Goal: Transaction & Acquisition: Subscribe to service/newsletter

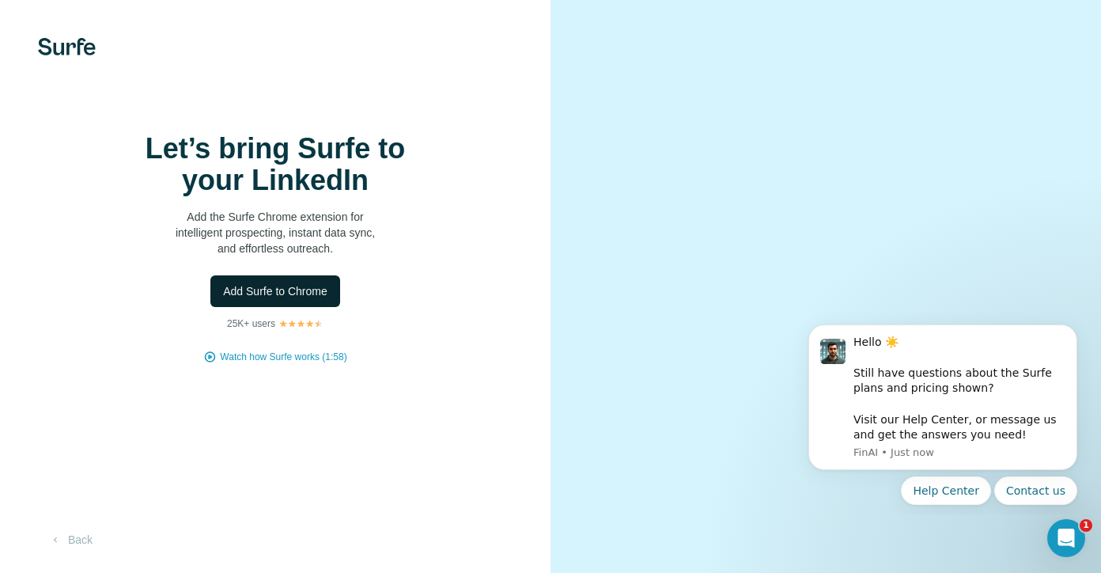
click at [316, 307] on button "Add Surfe to Chrome" at bounding box center [275, 291] width 130 height 32
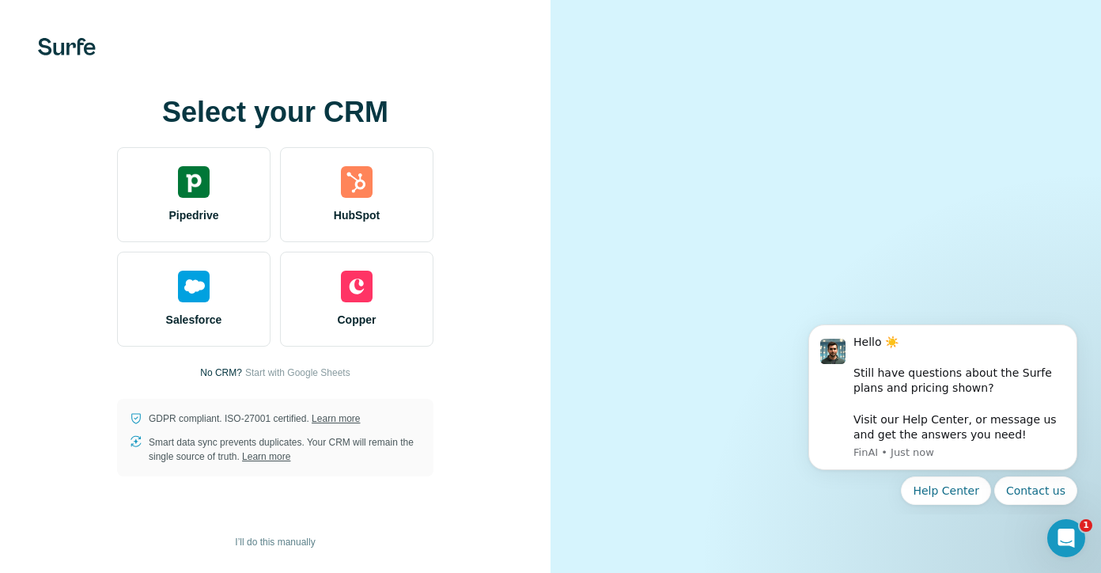
click at [603, 327] on video at bounding box center [826, 286] width 462 height 231
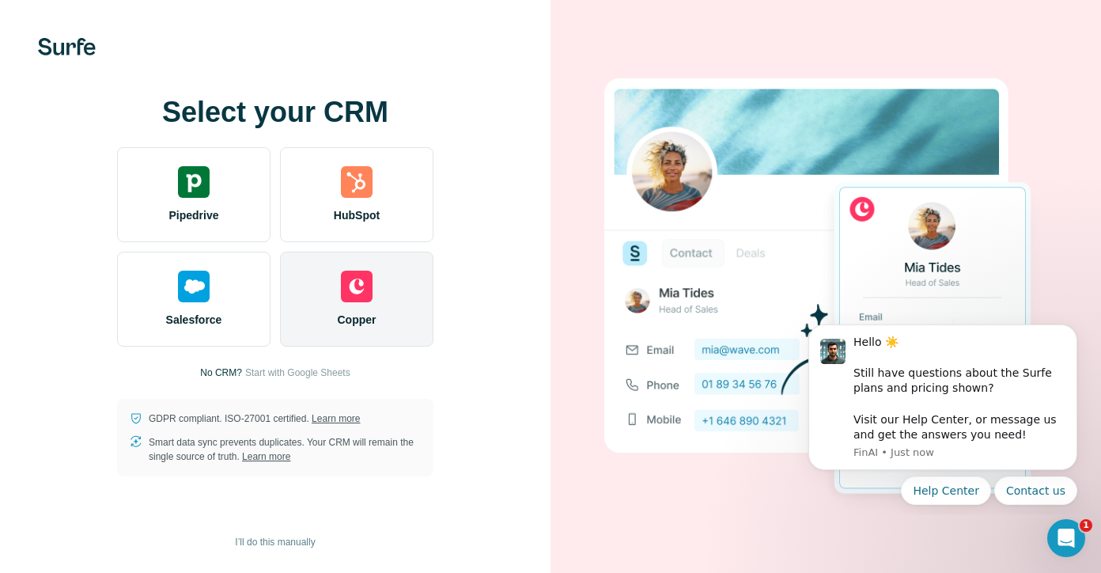
click at [375, 319] on span "Copper" at bounding box center [357, 320] width 39 height 16
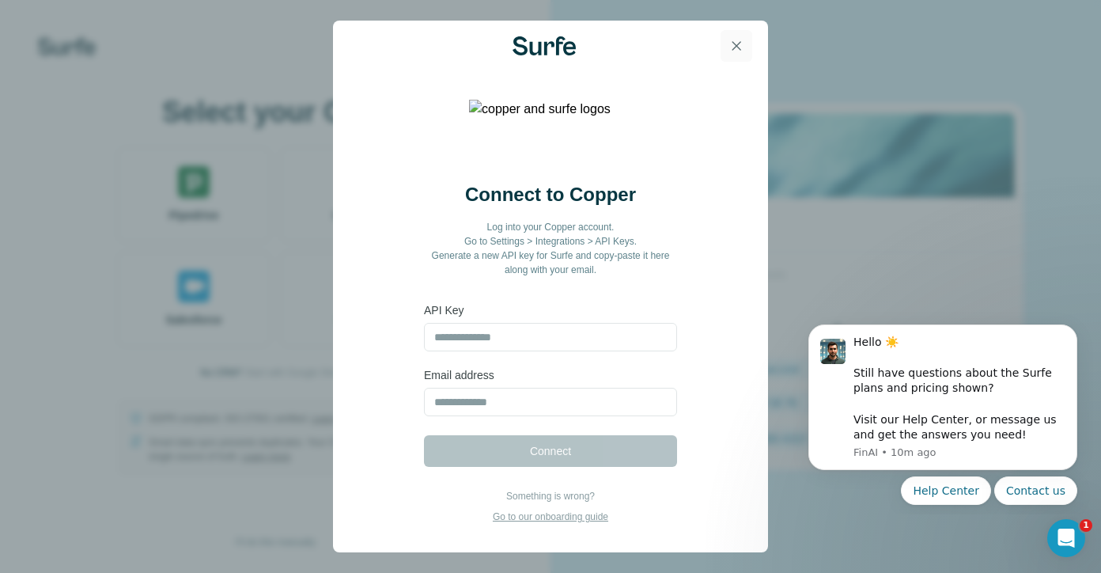
click at [741, 32] on button "button" at bounding box center [737, 46] width 32 height 32
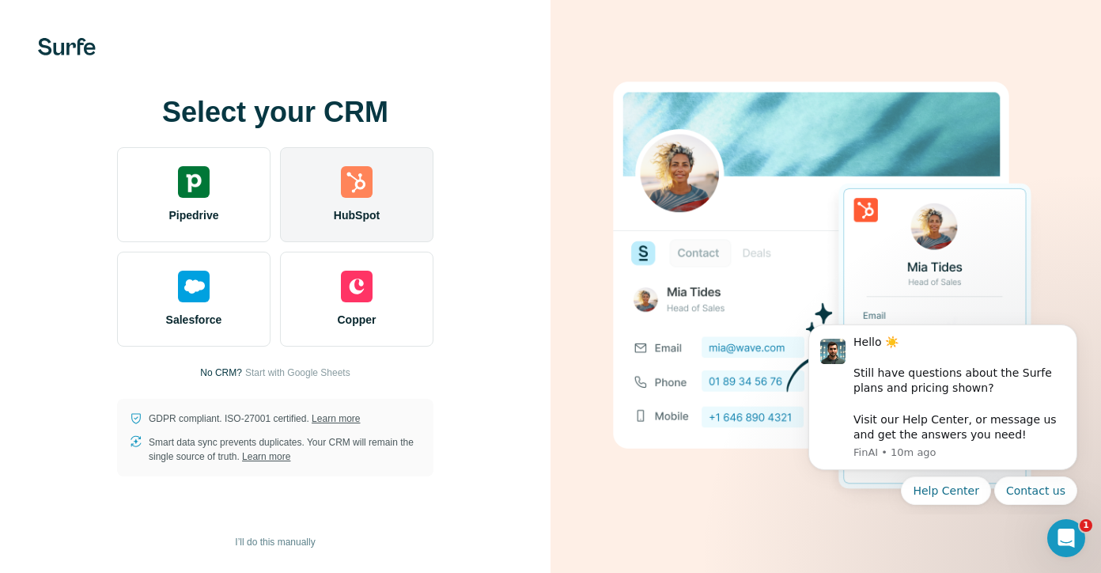
click at [340, 225] on div "HubSpot" at bounding box center [356, 194] width 153 height 95
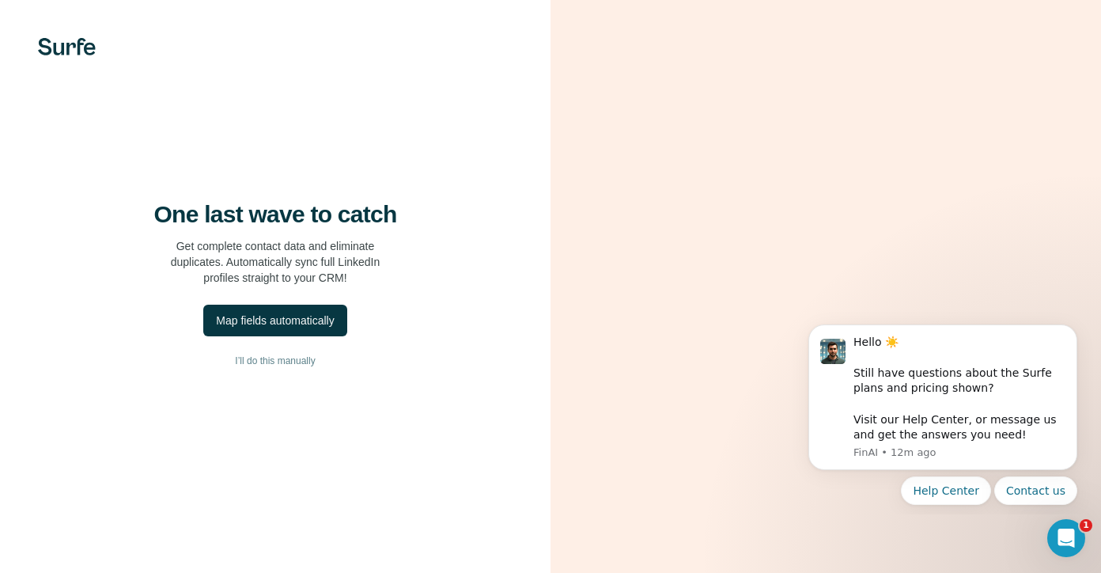
click at [619, 229] on video at bounding box center [826, 286] width 462 height 231
click at [315, 328] on div "Map fields automatically" at bounding box center [275, 320] width 118 height 16
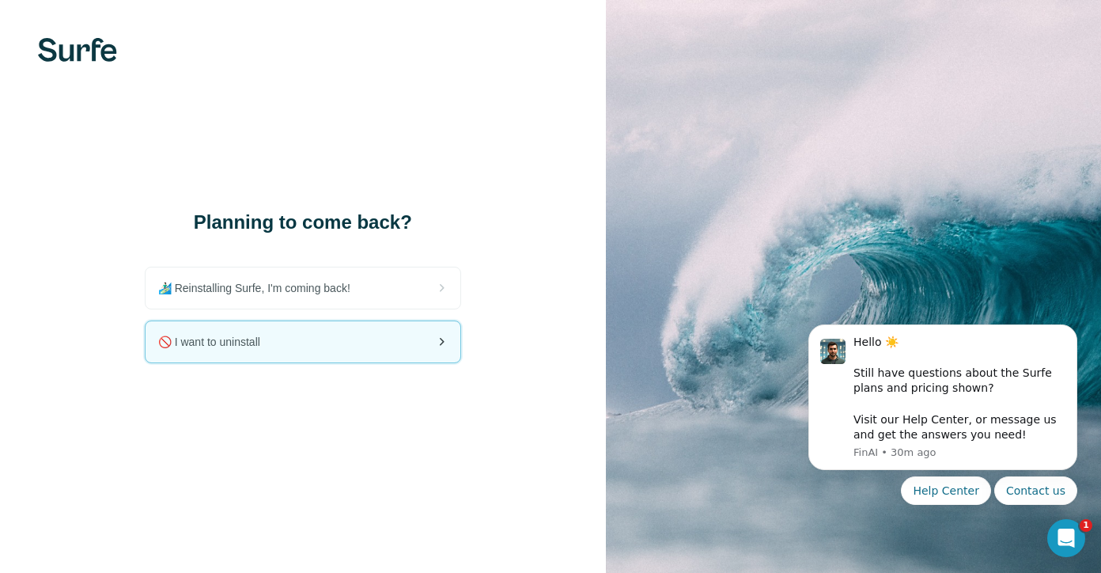
click at [301, 351] on div "🚫 I want to uninstall" at bounding box center [303, 341] width 315 height 41
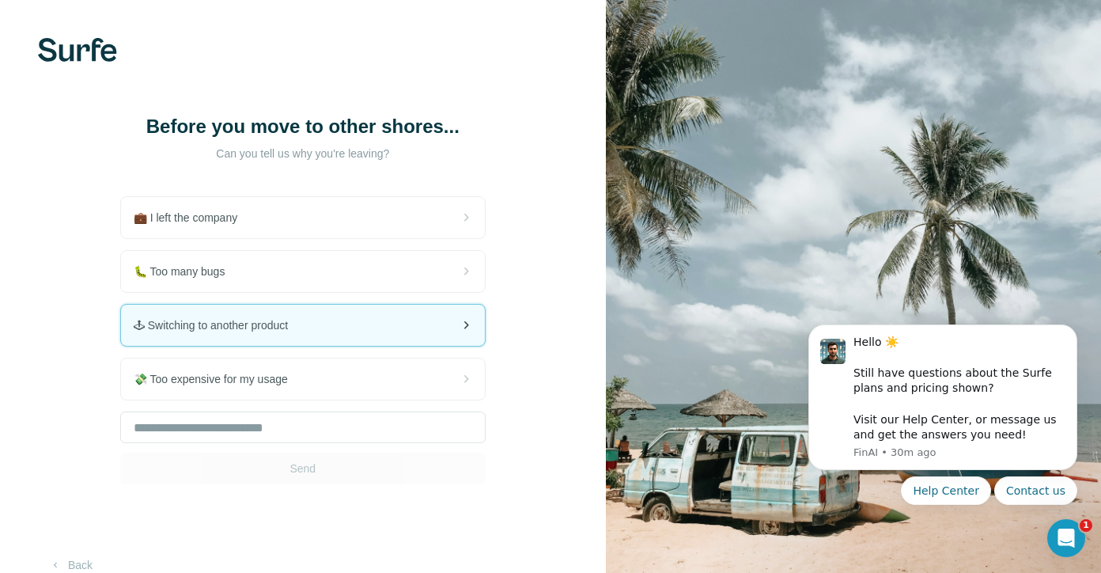
click at [339, 346] on div "🕹 Switching to another product" at bounding box center [303, 325] width 364 height 41
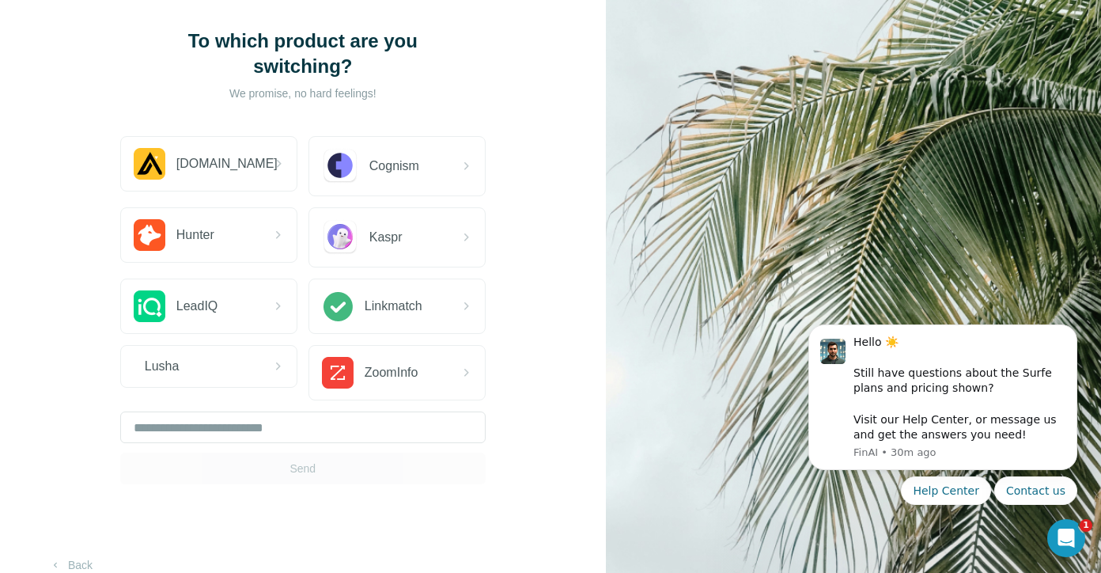
scroll to position [111, 0]
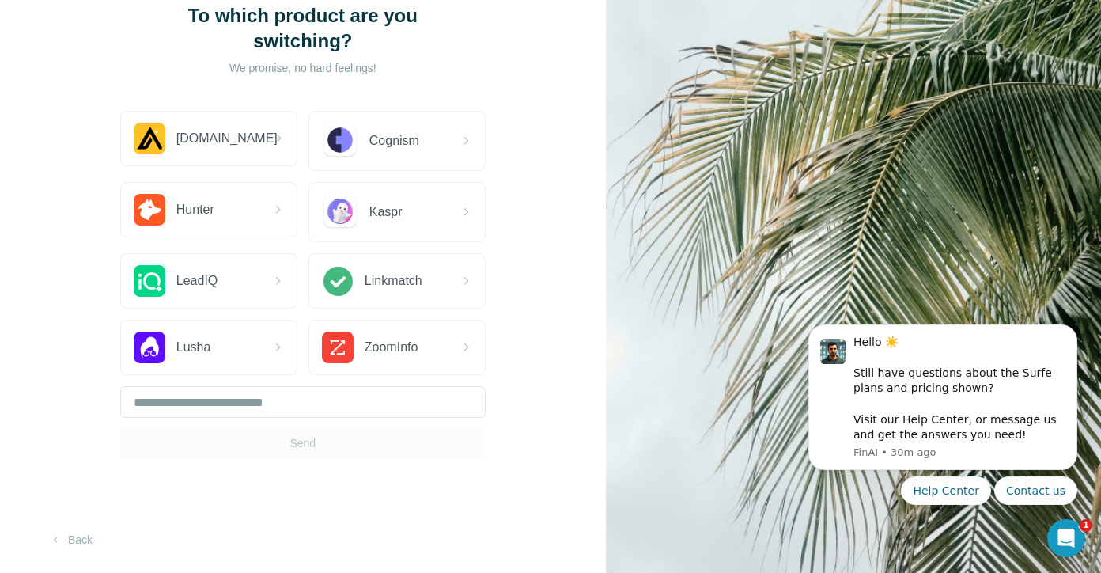
click at [312, 443] on div "Send" at bounding box center [302, 422] width 365 height 73
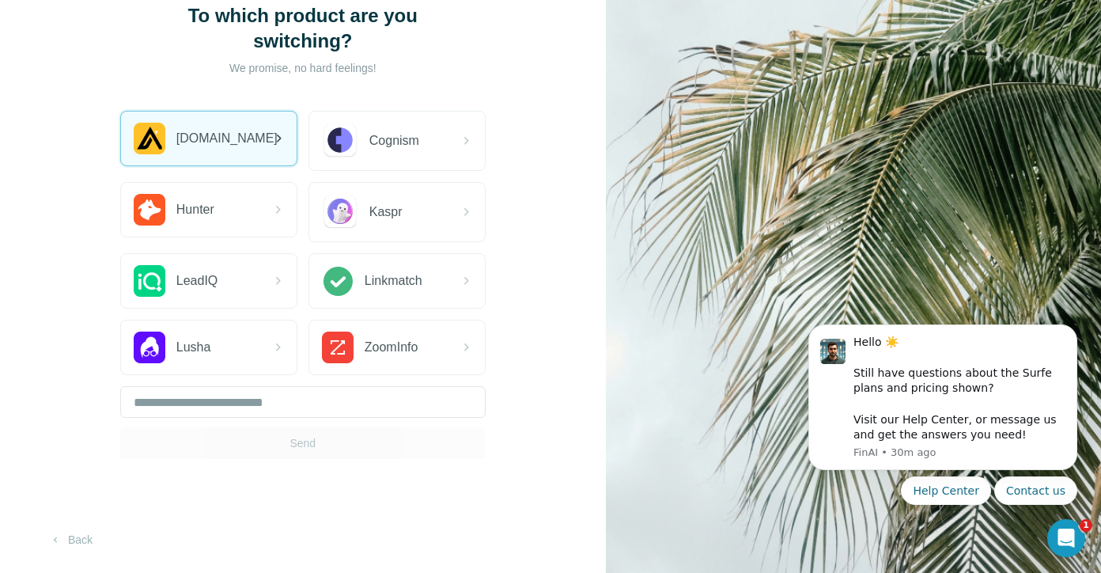
click at [225, 131] on span "Apollo.io" at bounding box center [226, 138] width 101 height 19
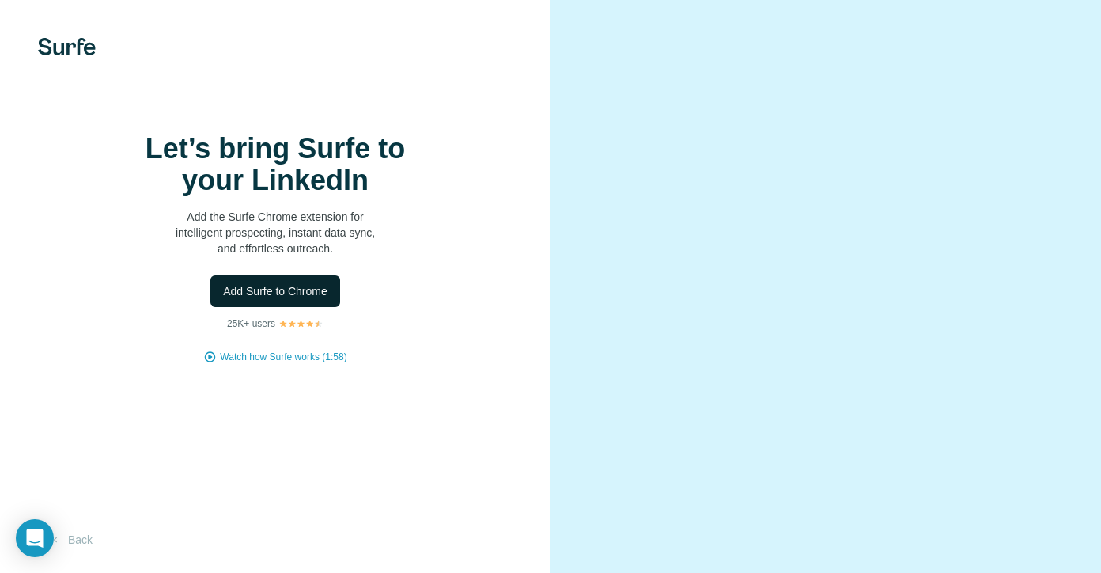
click at [308, 299] on span "Add Surfe to Chrome" at bounding box center [275, 291] width 104 height 16
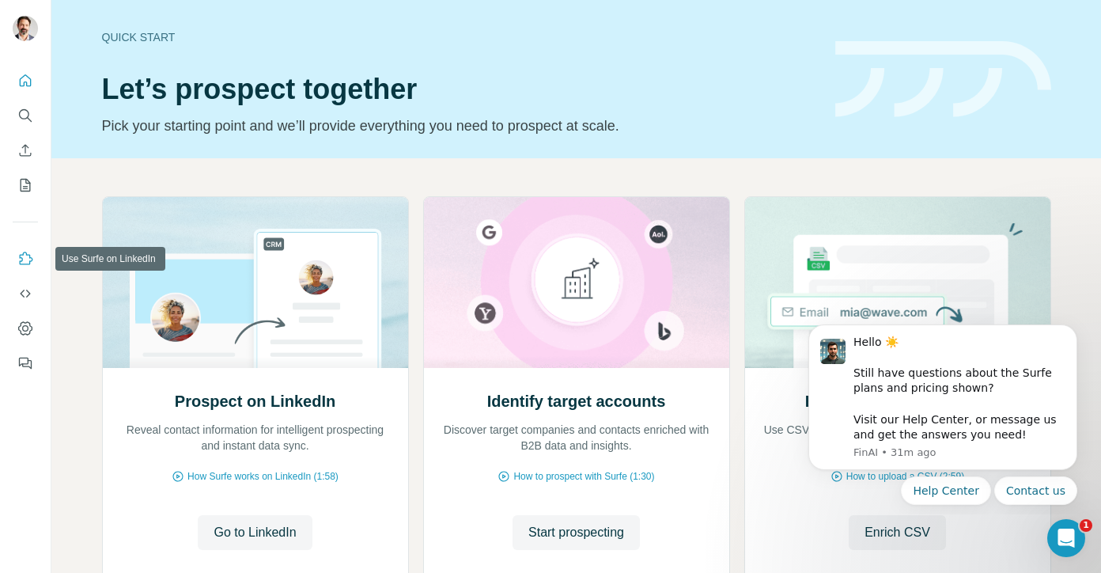
click at [24, 262] on icon "Use Surfe on LinkedIn" at bounding box center [25, 259] width 16 height 16
click at [965, 493] on button "Help Center" at bounding box center [946, 490] width 90 height 28
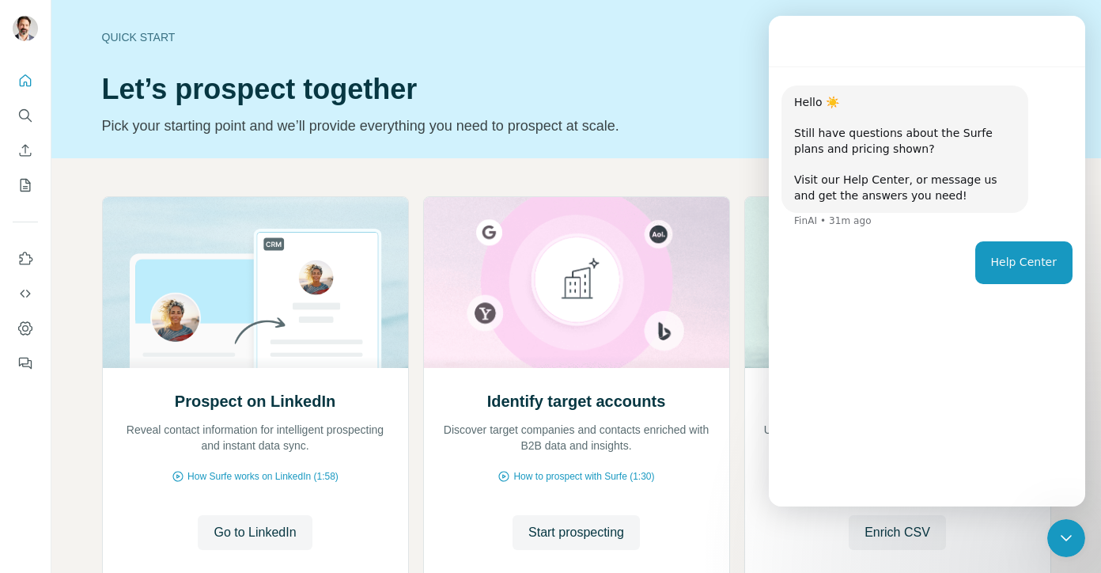
click at [1052, 131] on div "Hello ☀️ ​ Still have questions about the Surfe plans and pricing shown? ​ Visi…" at bounding box center [926, 163] width 291 height 156
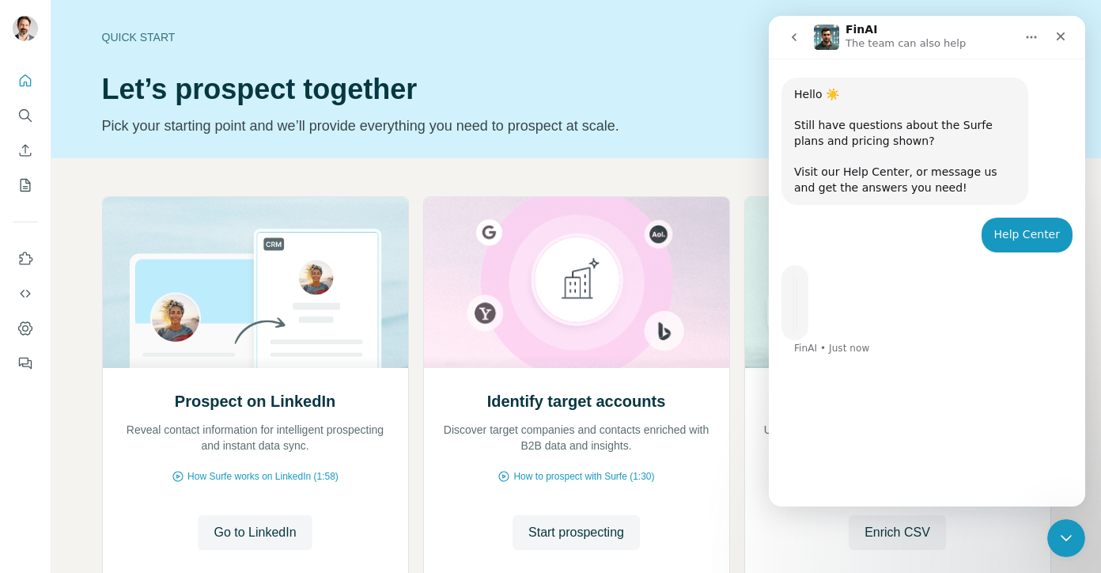
click at [728, 89] on h1 "Let’s prospect together" at bounding box center [459, 90] width 714 height 32
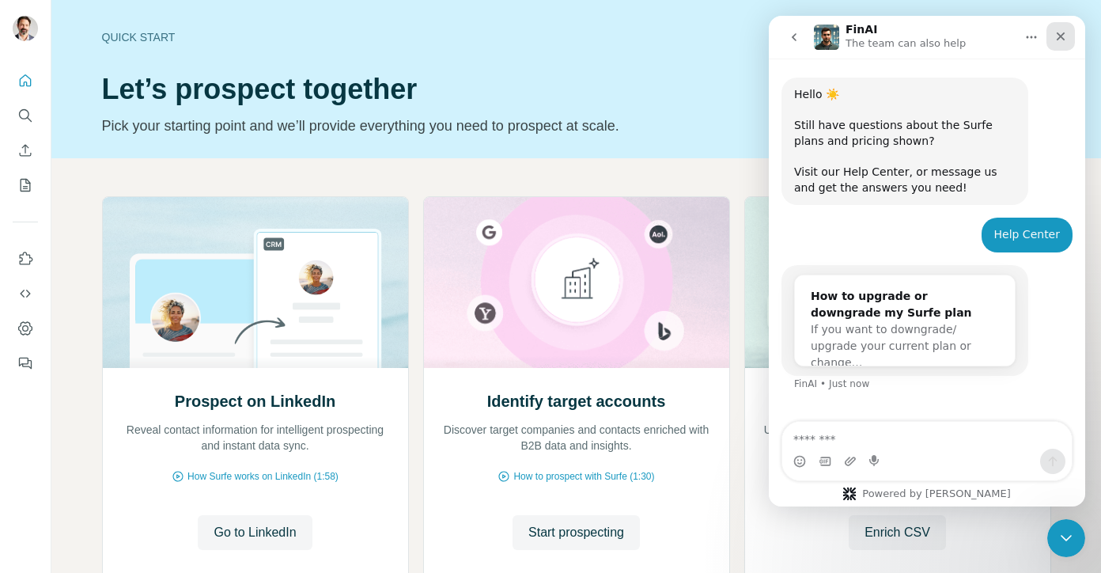
click at [1065, 36] on icon "Close" at bounding box center [1060, 36] width 13 height 13
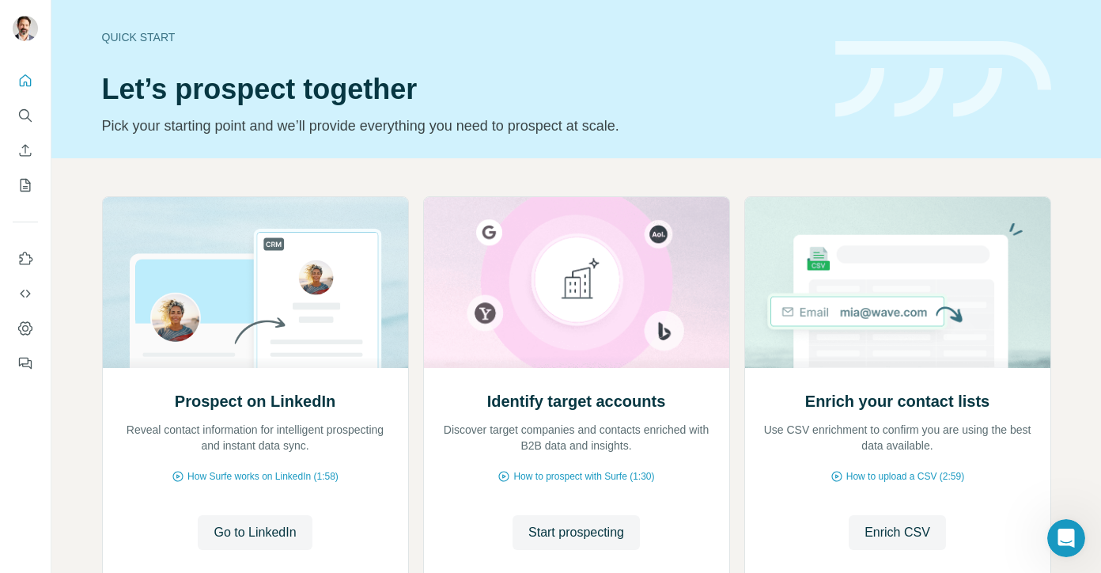
scroll to position [13, 0]
click at [25, 331] on icon "Dashboard" at bounding box center [25, 328] width 16 height 16
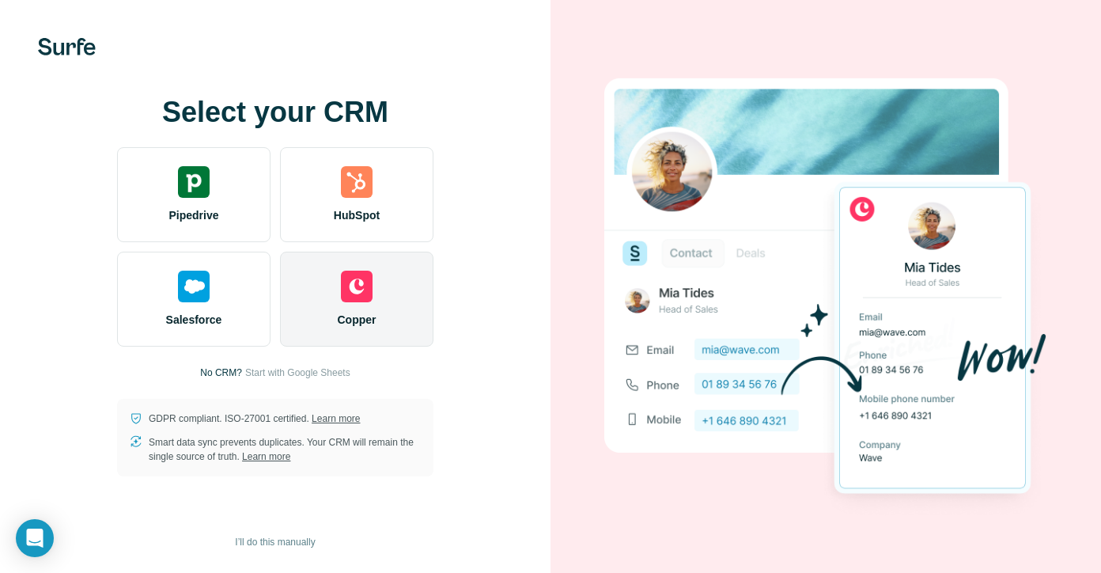
click at [380, 306] on div "Copper" at bounding box center [356, 299] width 153 height 95
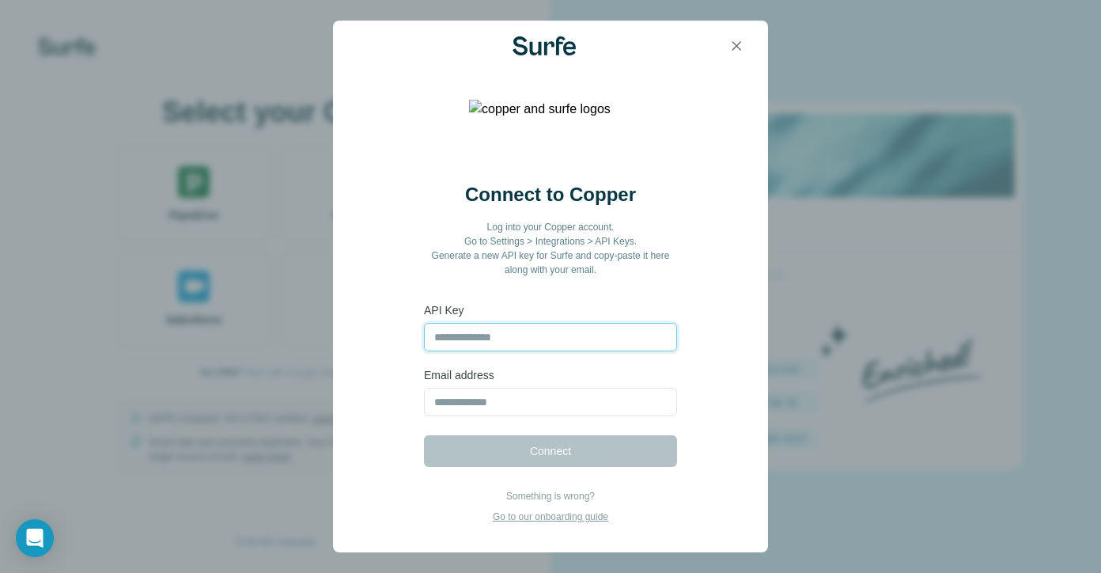
click at [547, 342] on input "text" at bounding box center [550, 337] width 253 height 28
paste input "**********"
type input "**********"
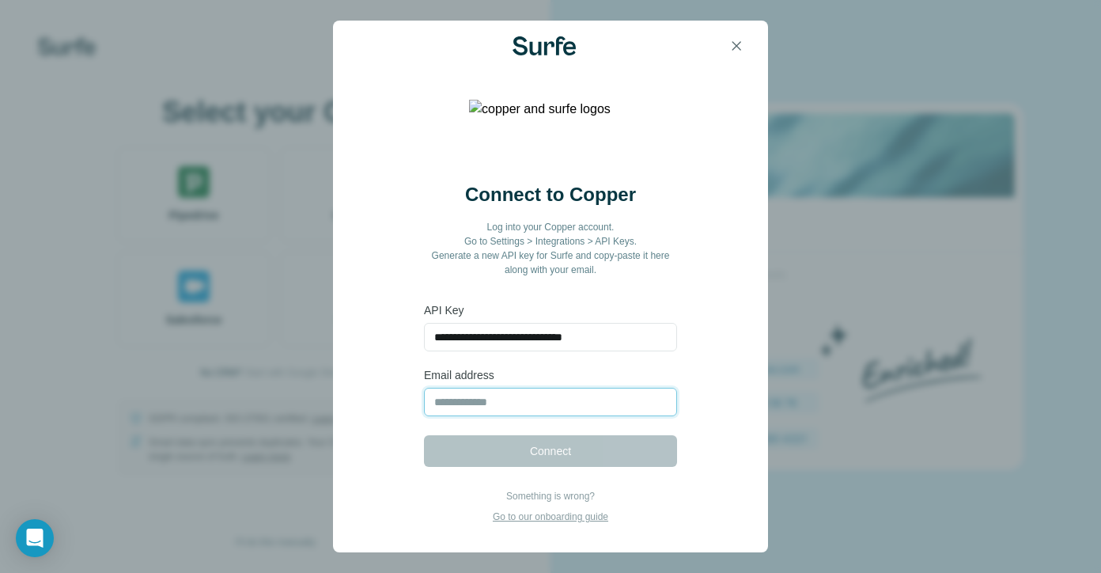
click at [508, 401] on input "email" at bounding box center [550, 402] width 253 height 28
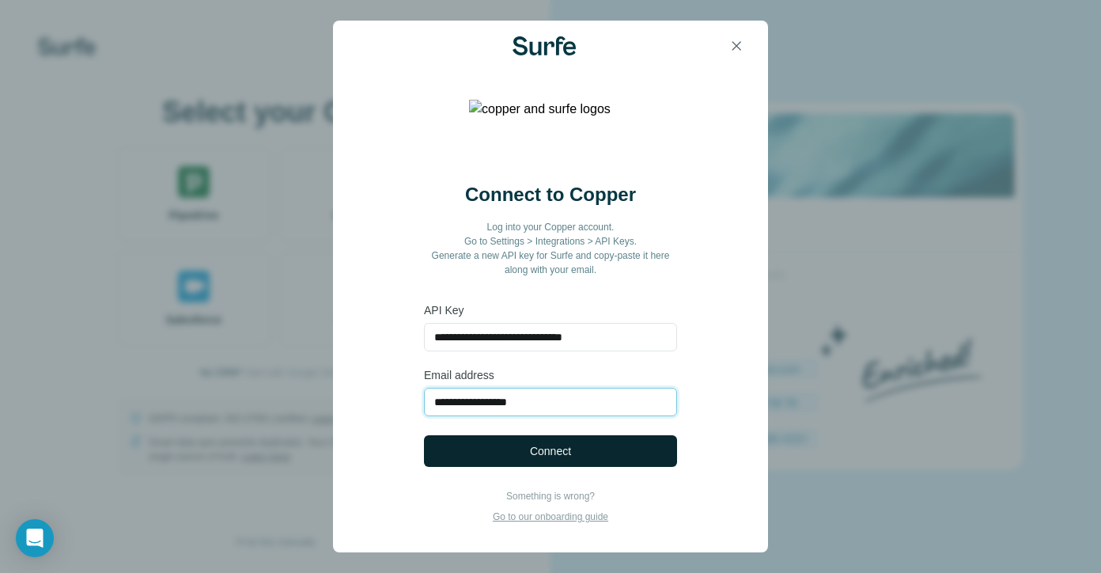
type input "**********"
click at [495, 442] on button "Connect" at bounding box center [550, 451] width 253 height 32
